Goal: Task Accomplishment & Management: Manage account settings

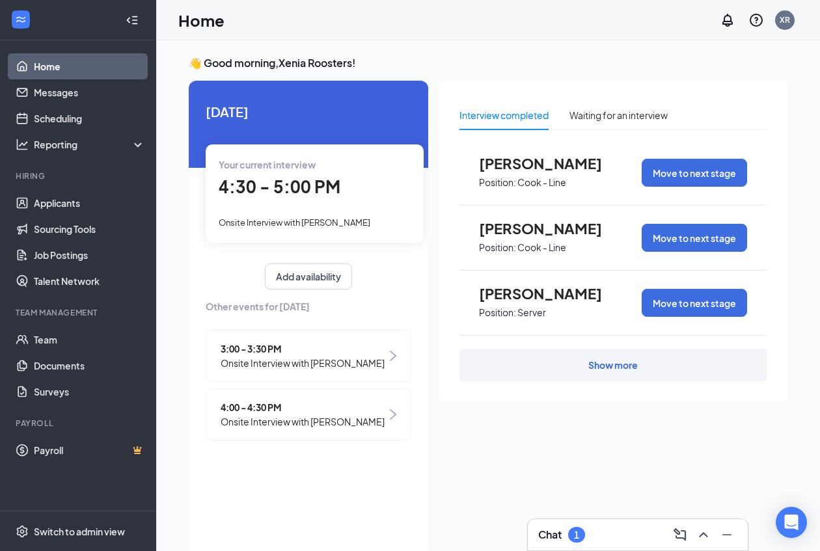
click at [317, 417] on span "Onsite Interview with [PERSON_NAME]" at bounding box center [303, 422] width 164 height 14
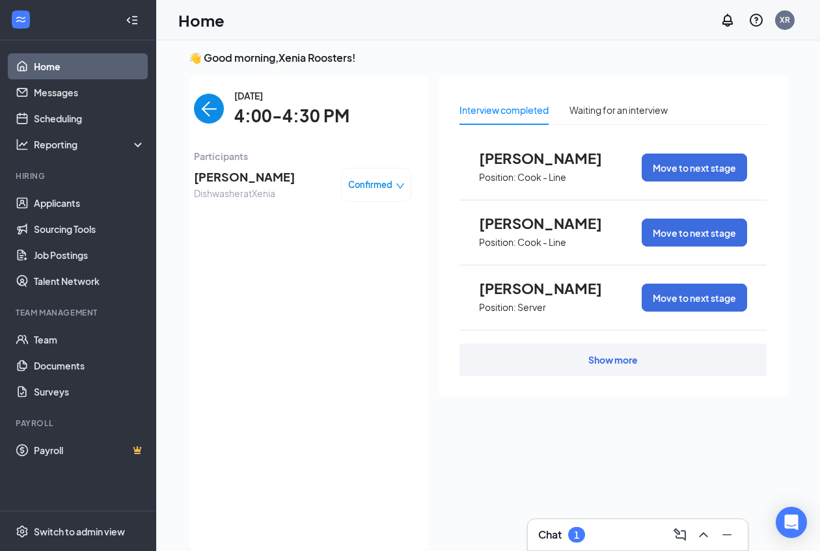
click at [364, 180] on span "Confirmed" at bounding box center [370, 184] width 44 height 13
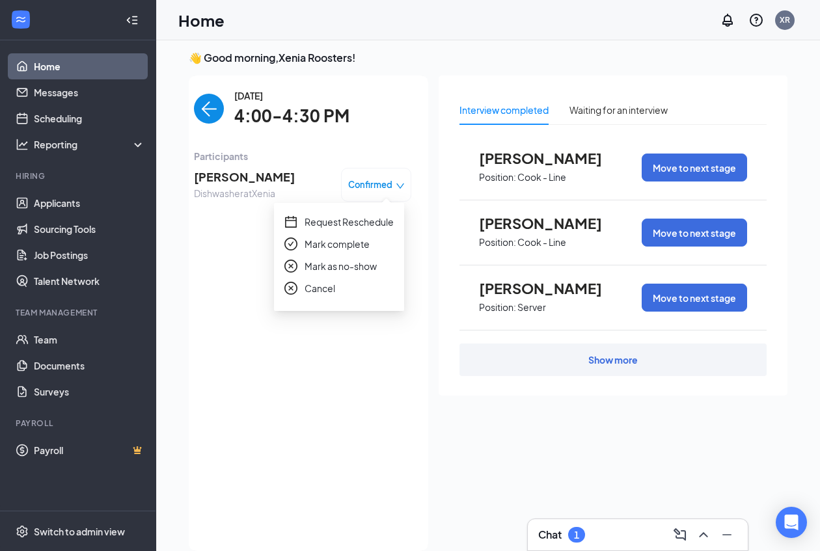
click at [358, 264] on span "Mark as no-show" at bounding box center [341, 266] width 72 height 14
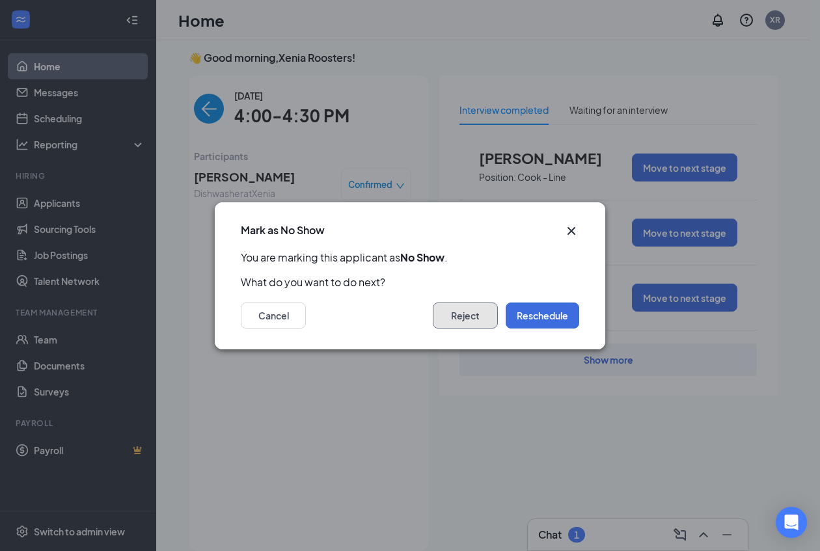
click at [470, 318] on button "Reject" at bounding box center [465, 316] width 65 height 26
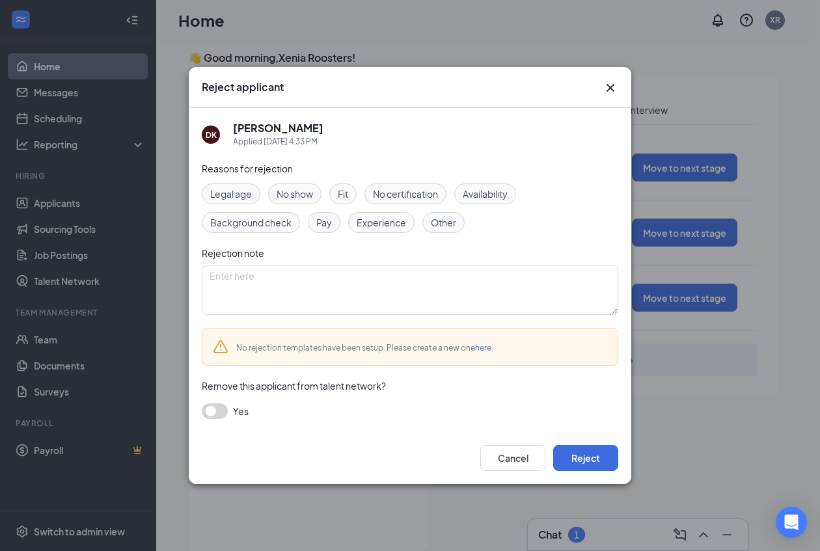
click at [301, 193] on span "No show" at bounding box center [295, 194] width 36 height 14
click at [305, 288] on textarea at bounding box center [410, 290] width 417 height 49
type textarea "never showed"
click at [594, 462] on button "Reject" at bounding box center [585, 458] width 65 height 26
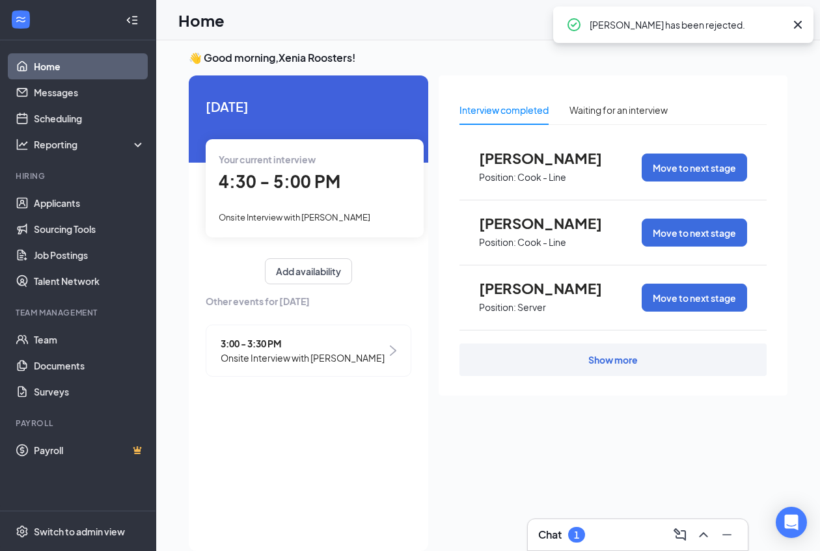
click at [343, 355] on span "Onsite Interview with [PERSON_NAME]" at bounding box center [303, 358] width 164 height 14
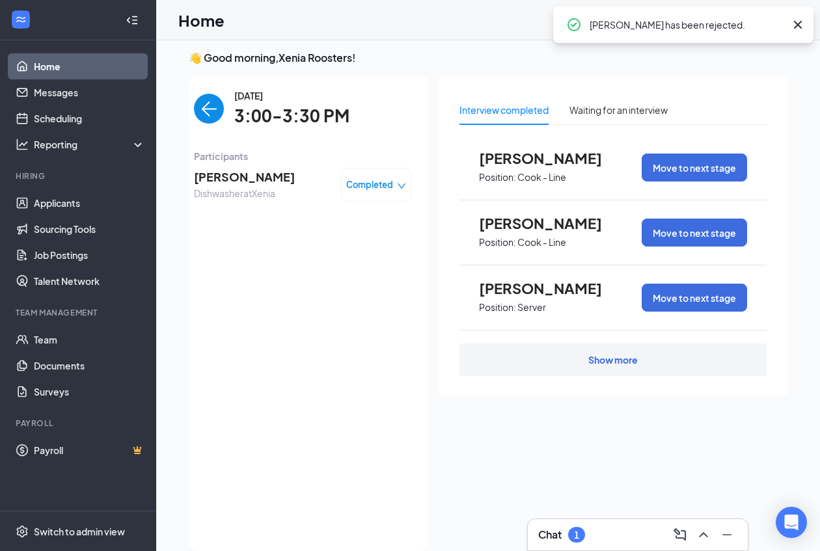
click at [363, 191] on div "Completed" at bounding box center [376, 185] width 70 height 34
click at [219, 112] on img "back-button" at bounding box center [209, 109] width 30 height 30
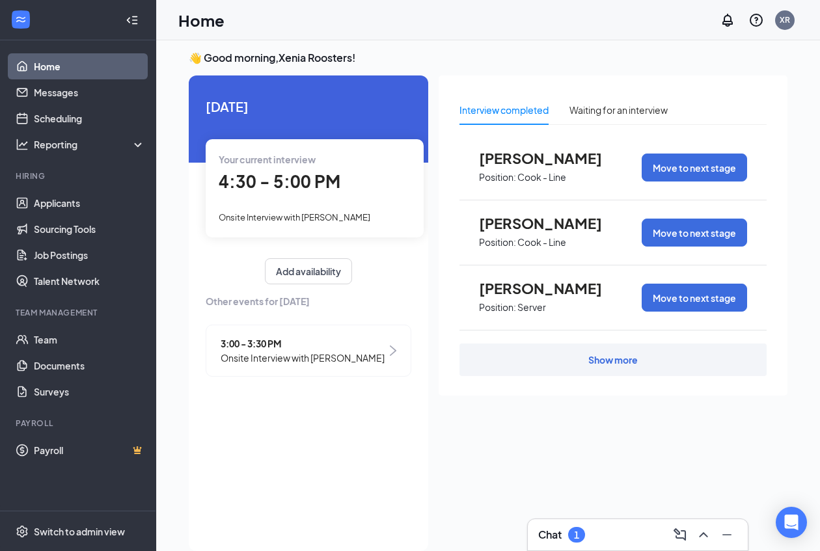
click at [217, 253] on div "[DATE] Your current interview 4:30 - 5:00 PM Onsite Interview with [PERSON_NAME…" at bounding box center [309, 240] width 240 height 329
